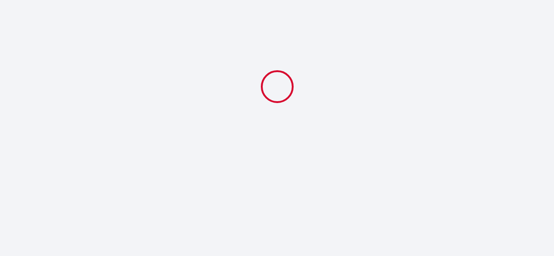
select select
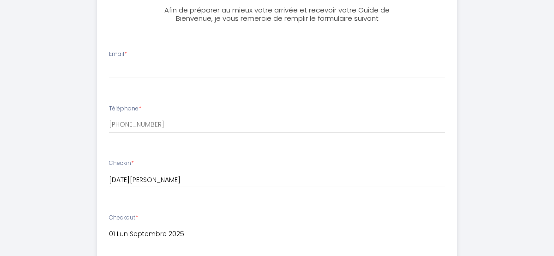
scroll to position [339, 0]
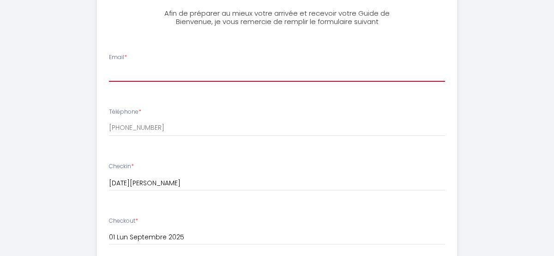
click at [117, 74] on input "Email *" at bounding box center [277, 73] width 336 height 17
type input "[EMAIL_ADDRESS][DOMAIN_NAME]"
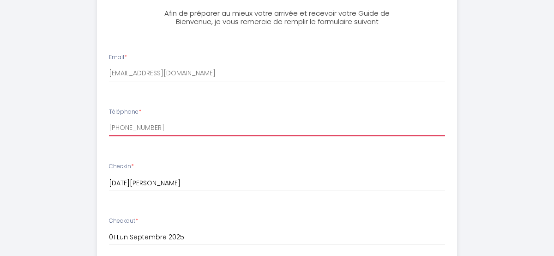
type input "0760851975"
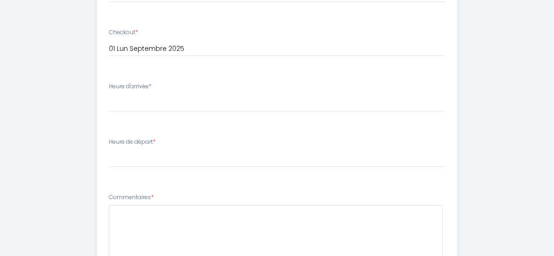
scroll to position [533, 0]
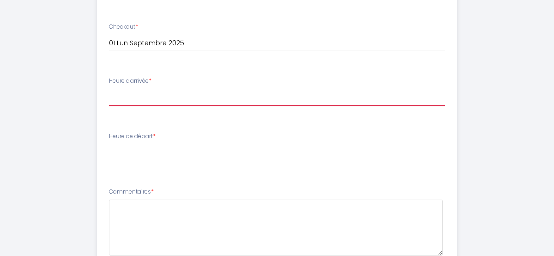
click at [150, 99] on select "17:00 17:30 18:00 18:30 19:00 19:30 20:00 20:30 21:00 21:30 22:00 22:30 23:00 2…" at bounding box center [277, 98] width 336 height 18
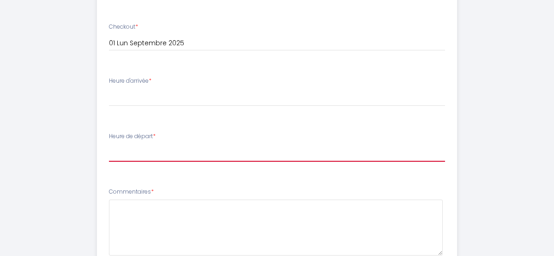
click at [123, 157] on select "00:00 00:30 01:00 01:30 02:00 02:30 03:00 03:30 04:00 04:30 05:00 05:30 06:00 0…" at bounding box center [277, 153] width 336 height 18
select select "11:00"
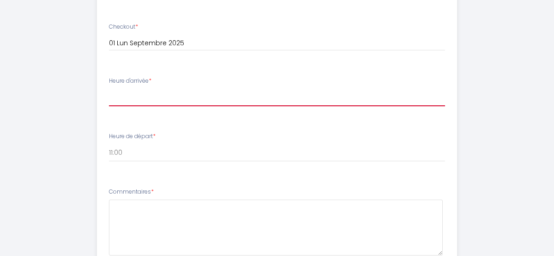
click at [118, 96] on select "17:00 17:30 18:00 18:30 19:00 19:30 20:00 20:30 21:00 21:30 22:00 22:30 23:00 2…" at bounding box center [277, 98] width 336 height 18
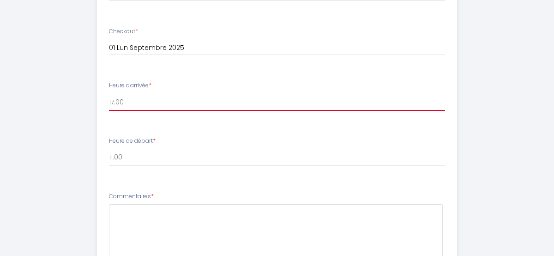
scroll to position [529, 0]
click at [133, 98] on select "17:00 17:30 18:00 18:30 19:00 19:30 20:00 20:30 21:00 21:30 22:00 22:30 23:00 2…" at bounding box center [277, 101] width 336 height 18
click at [130, 94] on select "17:00 17:30 18:00 18:30 19:00 19:30 20:00 20:30 21:00 21:30 22:00 22:30 23:00 2…" at bounding box center [277, 101] width 336 height 18
select select "17:00"
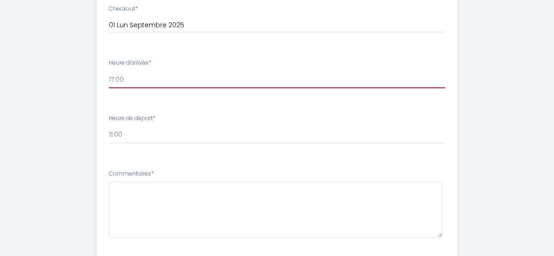
scroll to position [552, 0]
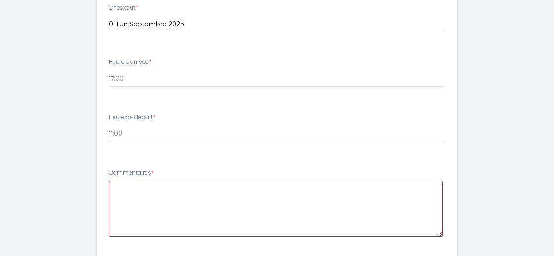
click at [124, 204] on textarea at bounding box center [276, 208] width 334 height 56
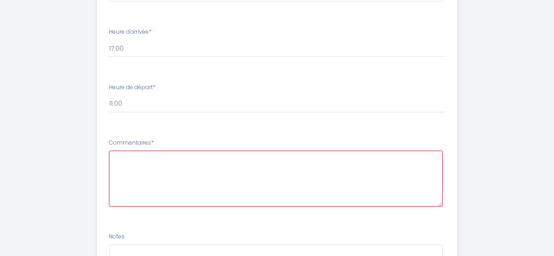
scroll to position [705, 0]
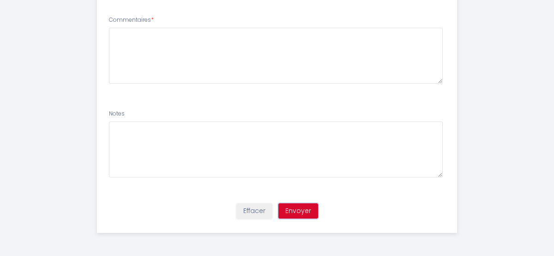
click at [302, 209] on button "Envoyer" at bounding box center [298, 211] width 40 height 16
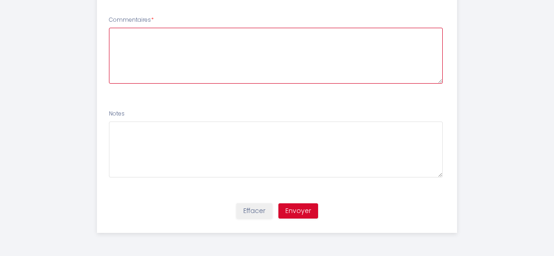
click at [115, 35] on textarea at bounding box center [276, 56] width 334 height 56
type textarea "BONJOUR, Nous aurons un véhicule à [GEOGRAPHIC_DATA]."
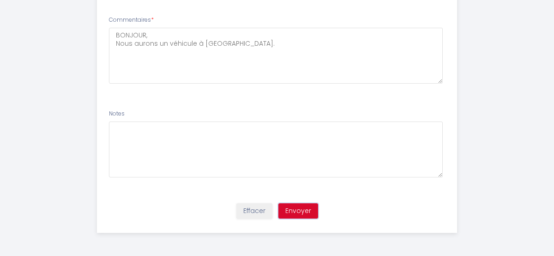
click at [302, 209] on button "Envoyer" at bounding box center [298, 211] width 40 height 16
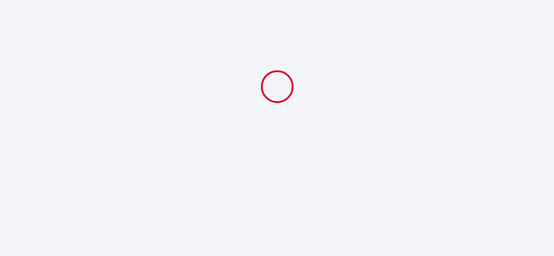
scroll to position [0, 0]
select select "11:00"
